Goal: Check status: Check status

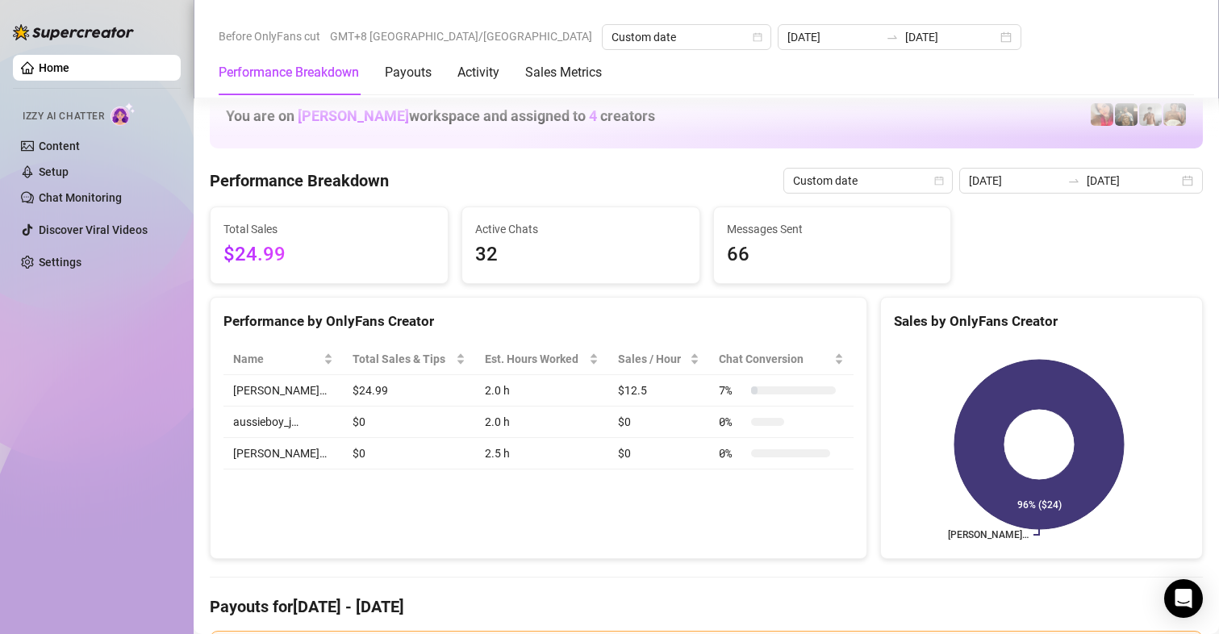
scroll to position [2098, 0]
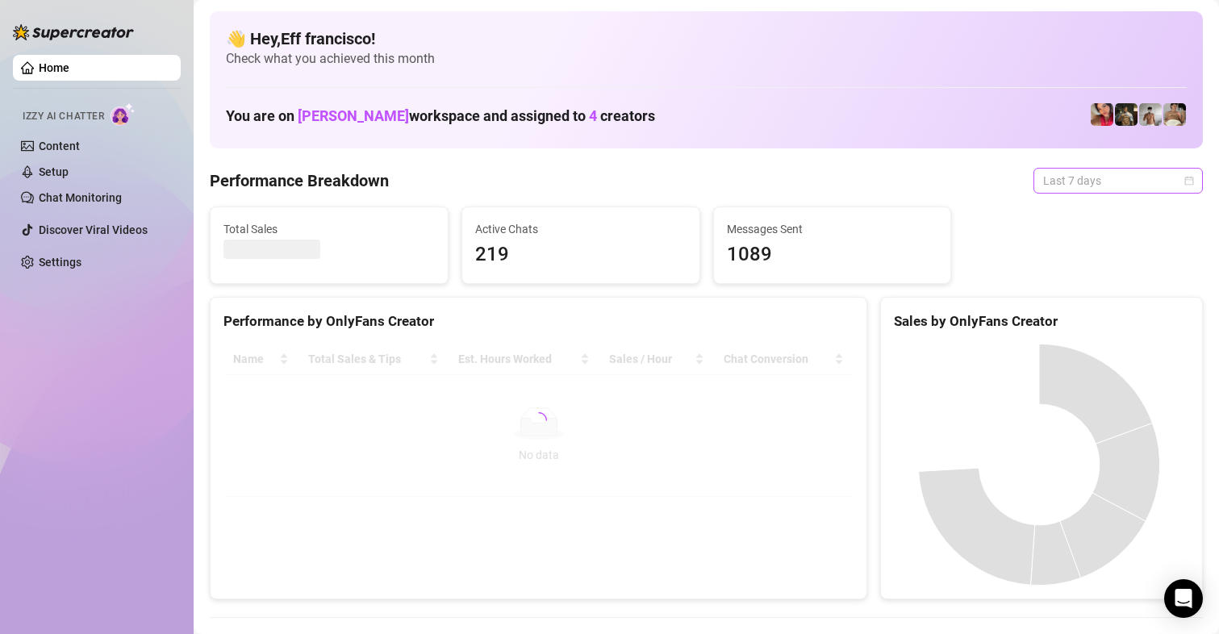
click at [1116, 180] on span "Last 7 days" at bounding box center [1118, 181] width 150 height 24
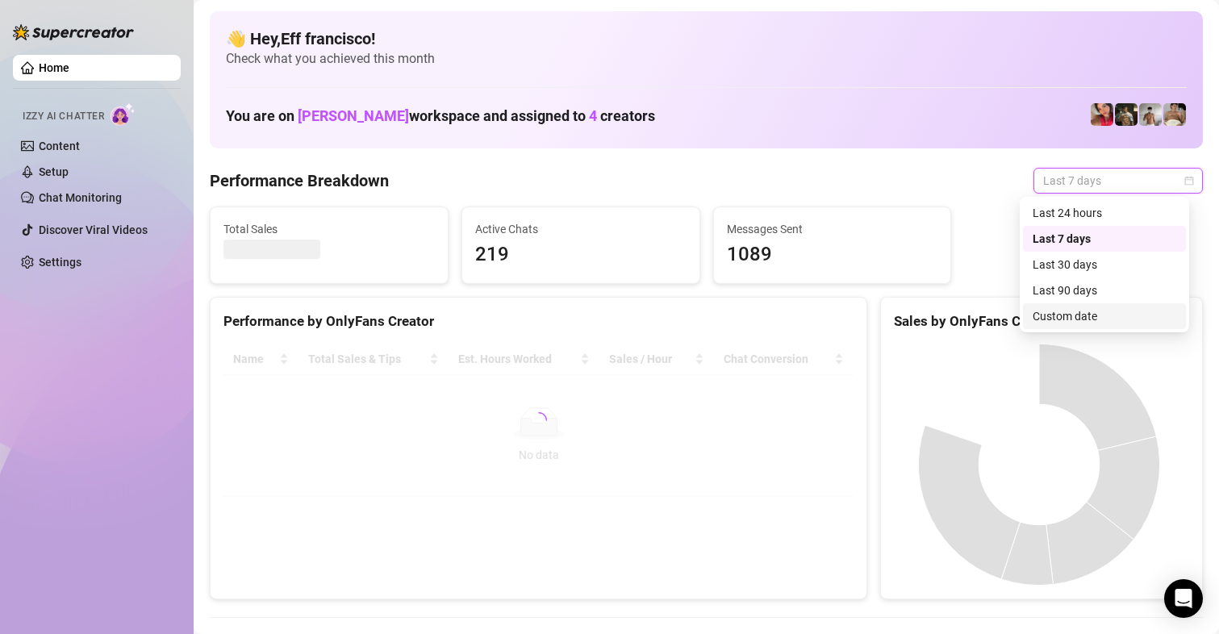
click at [1072, 316] on div "Custom date" at bounding box center [1105, 316] width 144 height 18
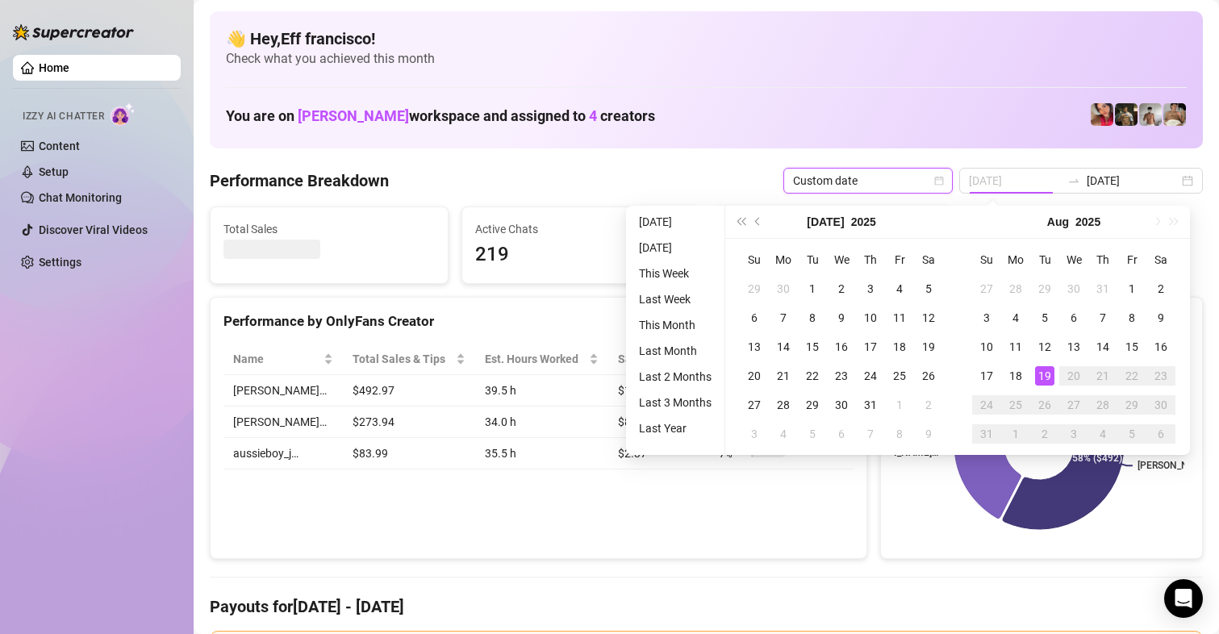
click at [1038, 378] on div "19" at bounding box center [1044, 375] width 19 height 19
click at [1040, 378] on div "19" at bounding box center [1044, 375] width 19 height 19
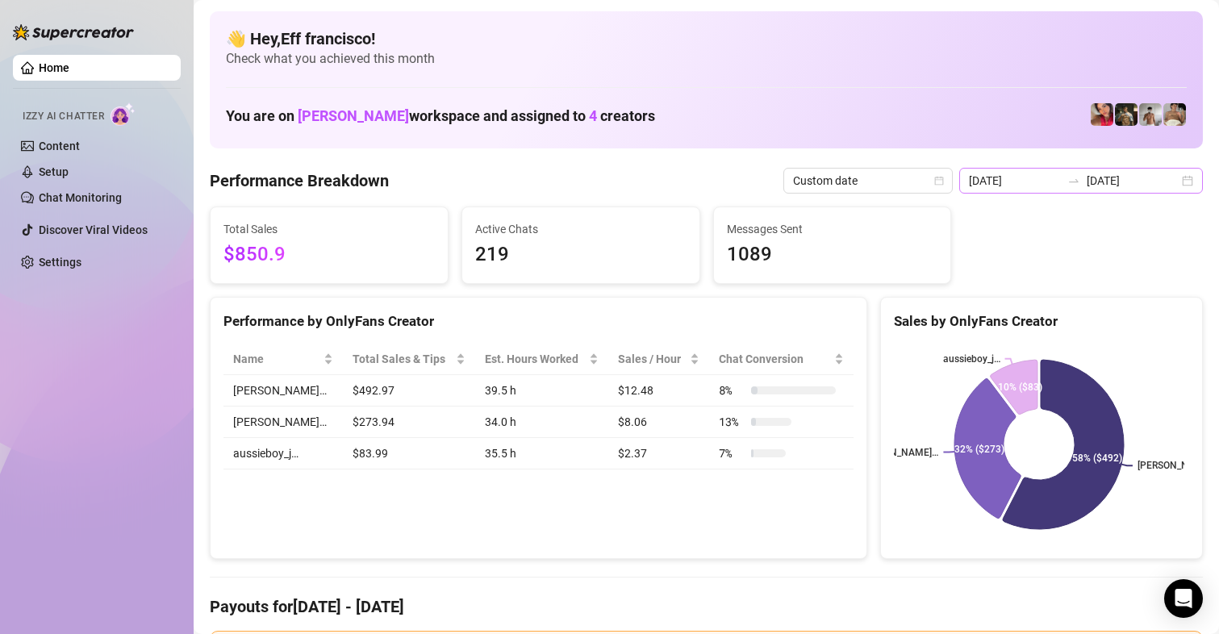
click at [1086, 169] on div "[DATE] [DATE]" at bounding box center [1081, 181] width 244 height 26
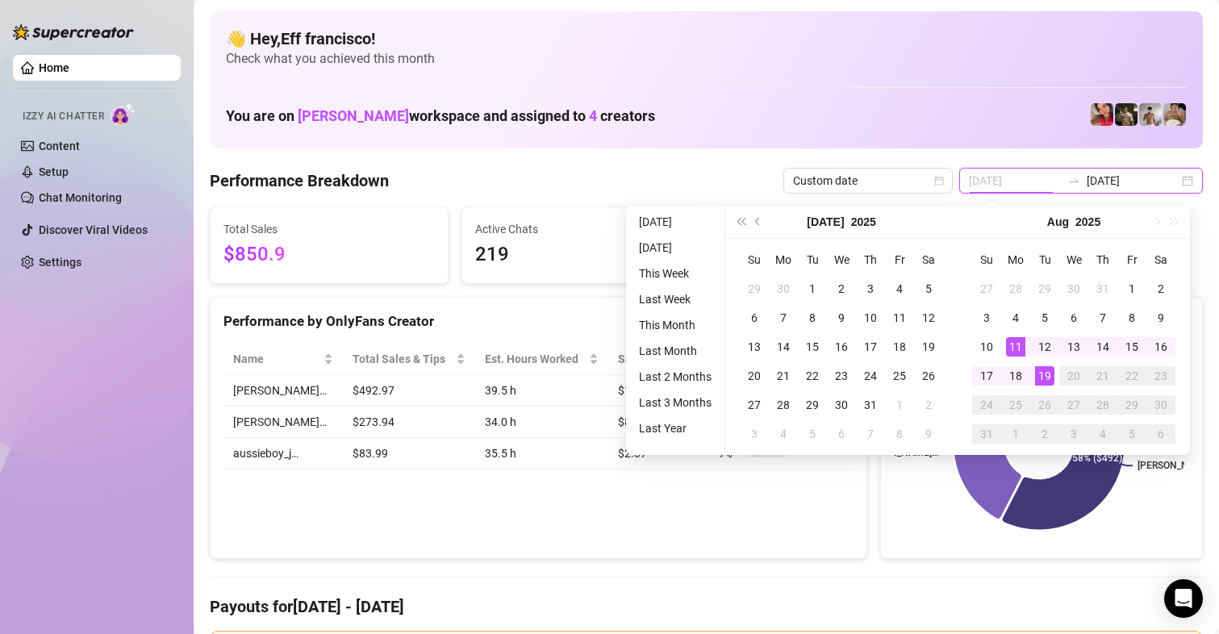
type input "[DATE]"
click at [1046, 374] on div "19" at bounding box center [1044, 375] width 19 height 19
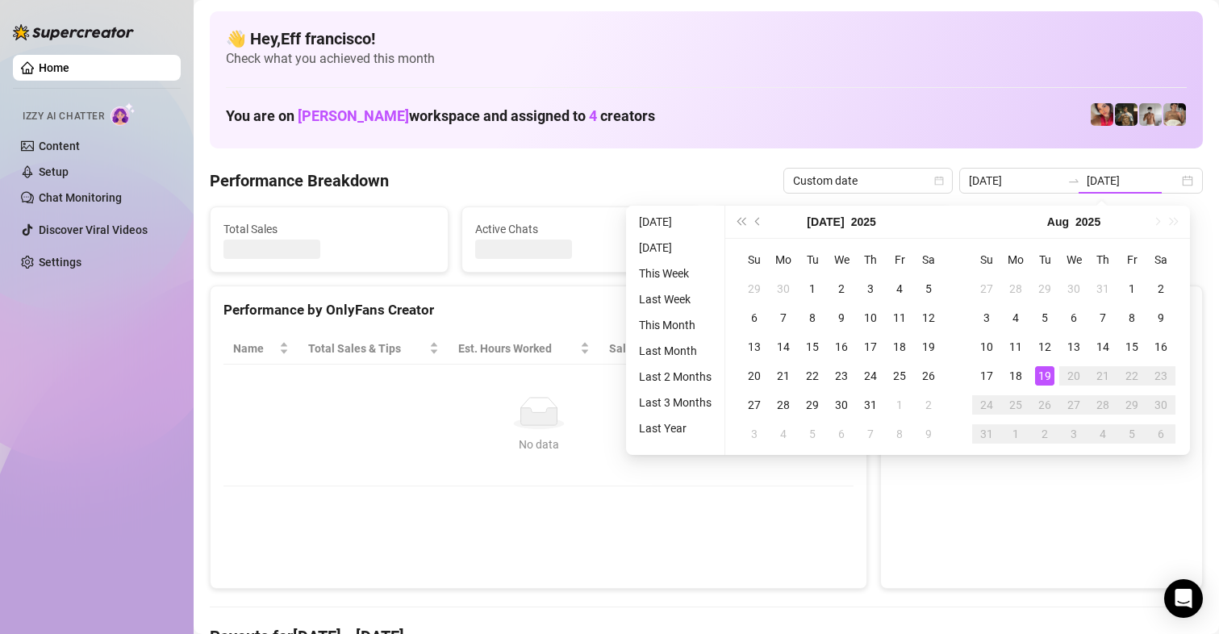
type input "[DATE]"
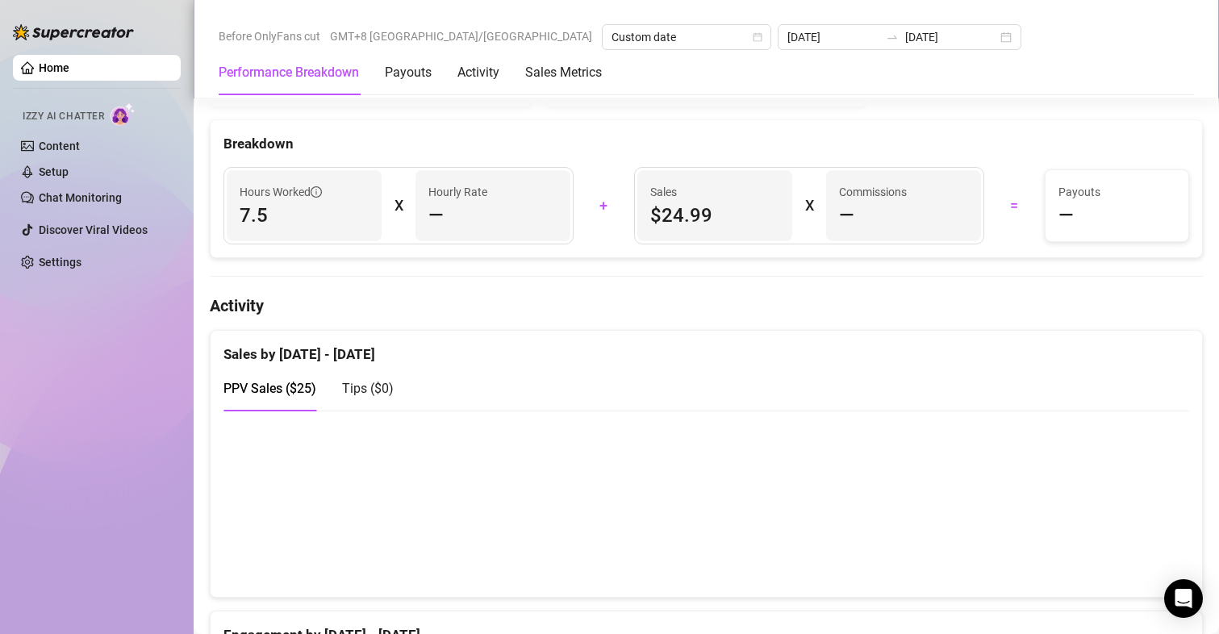
scroll to position [484, 0]
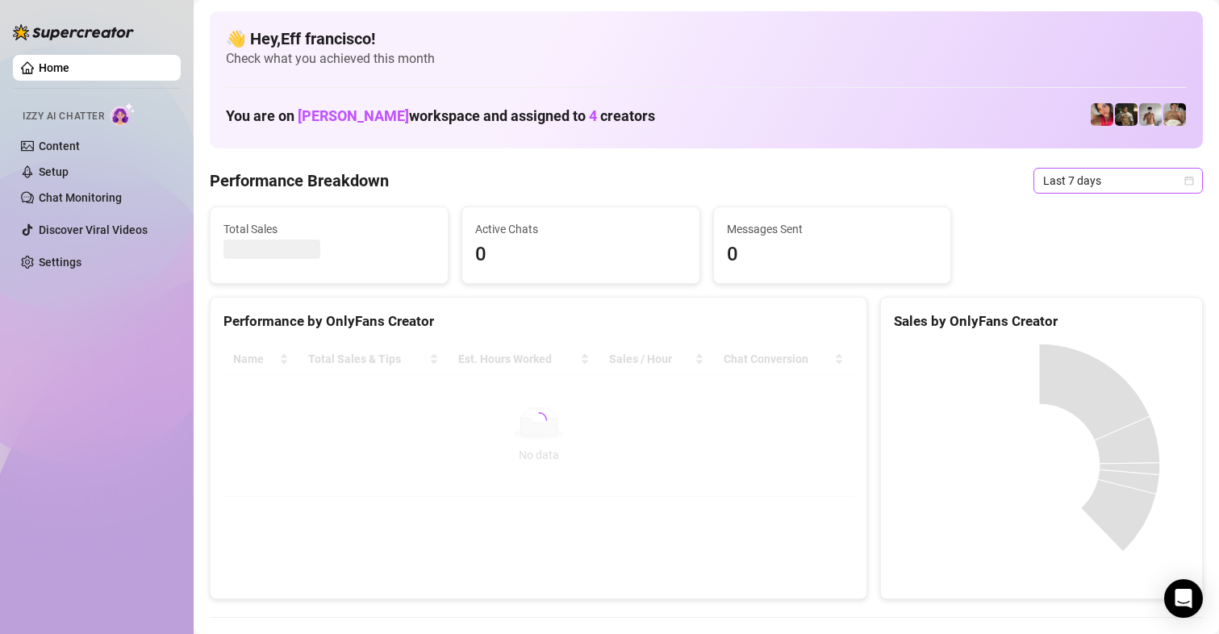
click at [1068, 184] on span "Last 7 days" at bounding box center [1118, 181] width 150 height 24
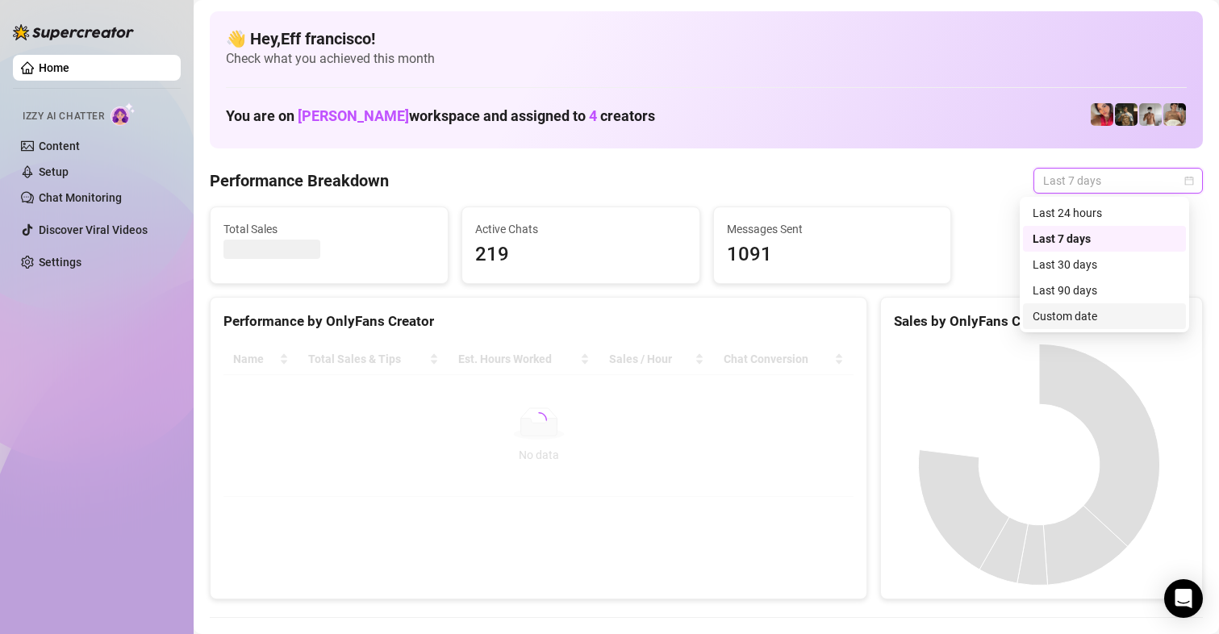
click at [1076, 321] on div "Custom date" at bounding box center [1105, 316] width 144 height 18
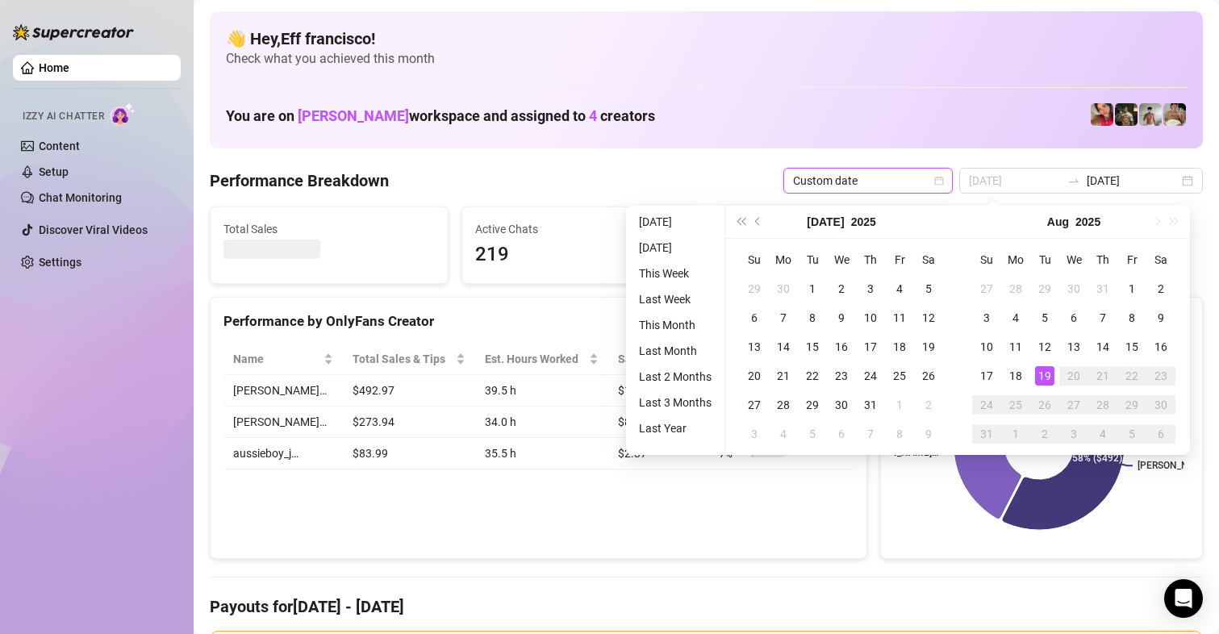
click at [1048, 378] on div "19" at bounding box center [1044, 375] width 19 height 19
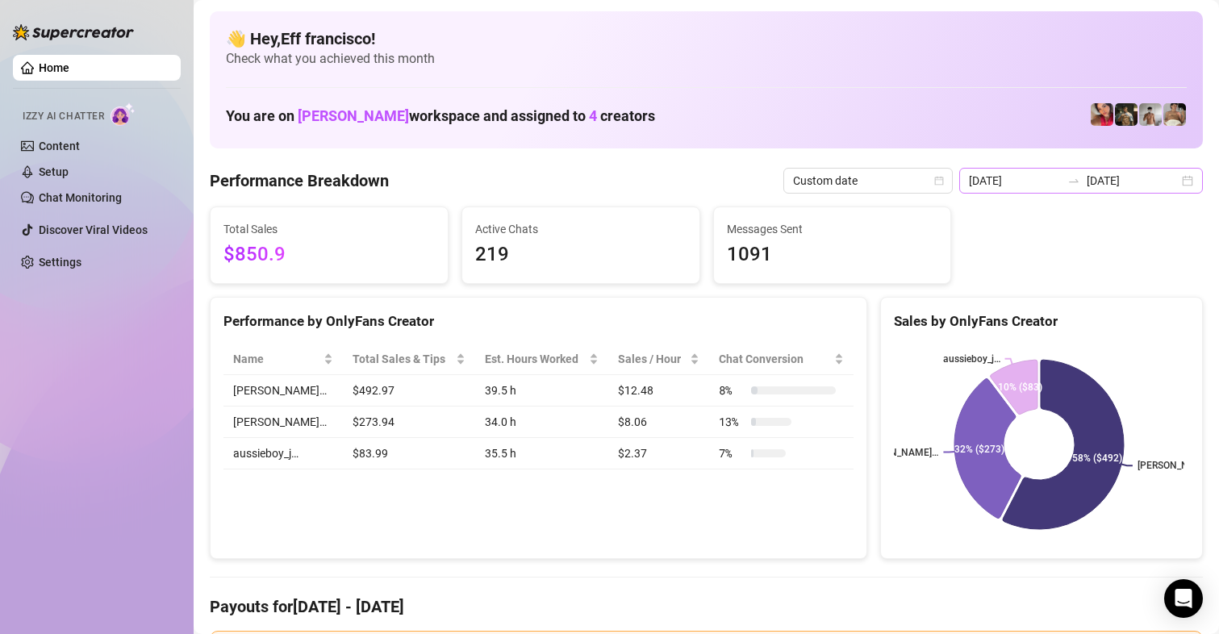
click at [1062, 184] on div at bounding box center [1074, 180] width 26 height 13
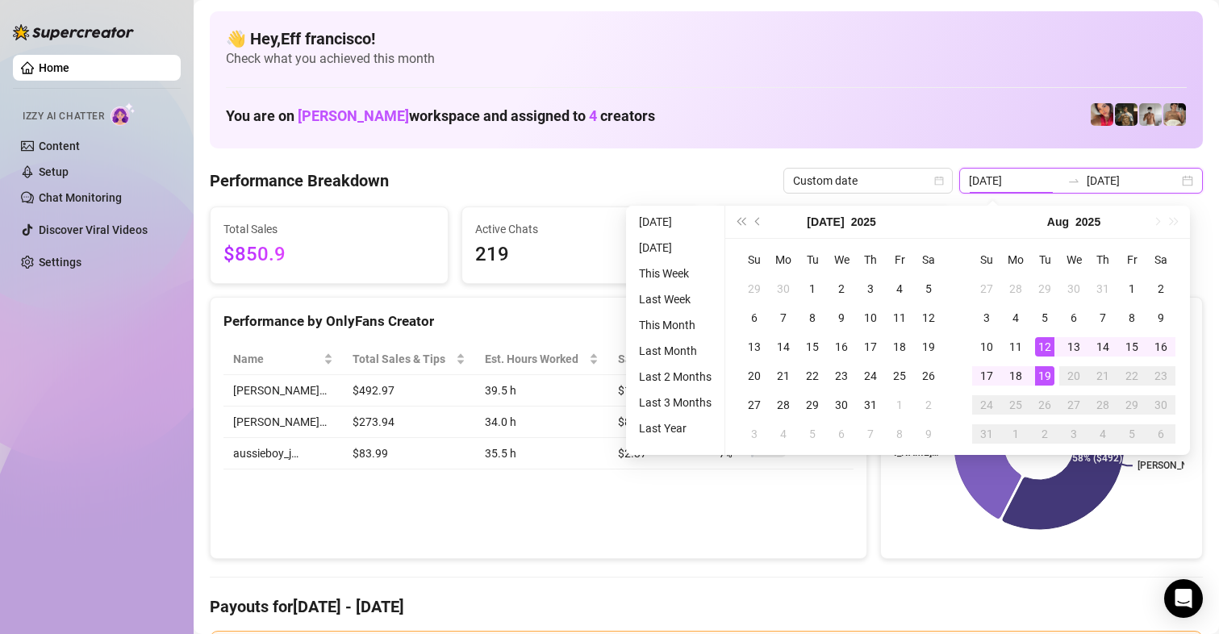
type input "[DATE]"
click at [1048, 380] on div "19" at bounding box center [1044, 375] width 19 height 19
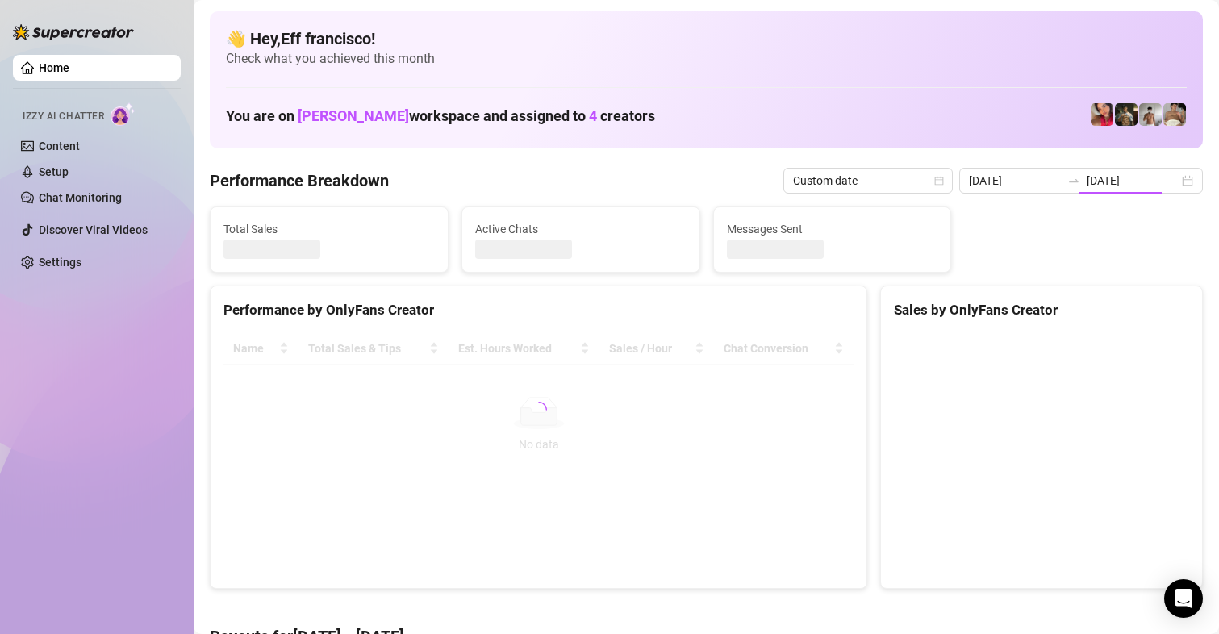
type input "[DATE]"
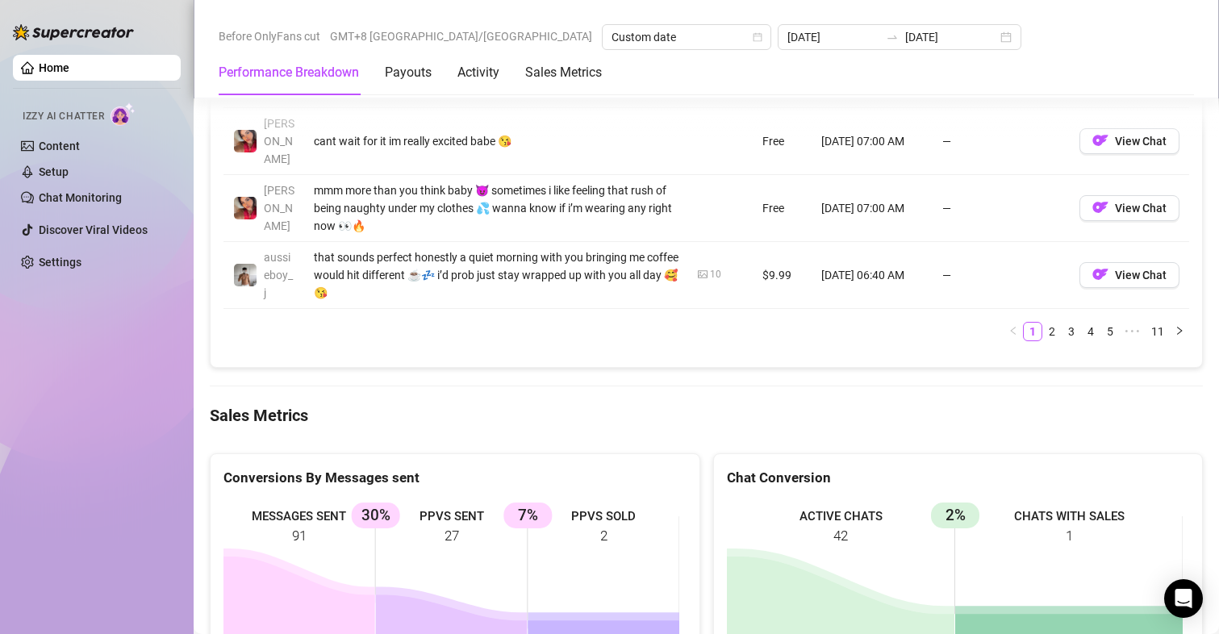
scroll to position [2179, 0]
